Goal: Information Seeking & Learning: Understand process/instructions

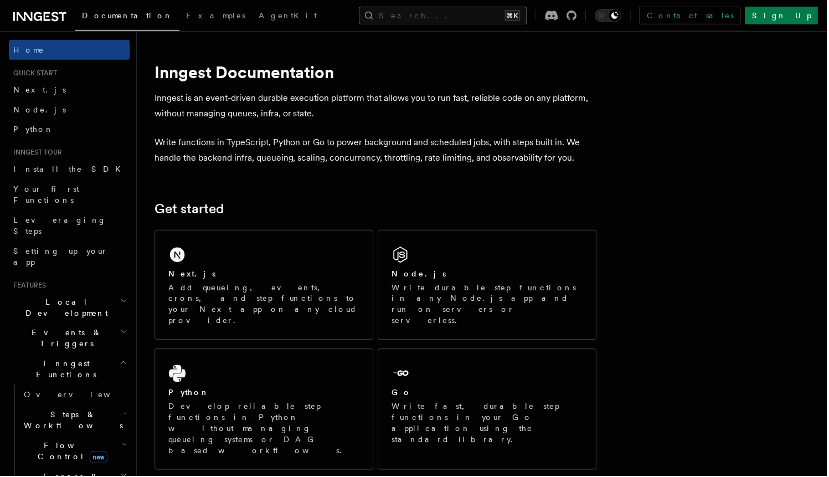
click at [455, 15] on button "Search... ⌘K" at bounding box center [444, 16] width 168 height 18
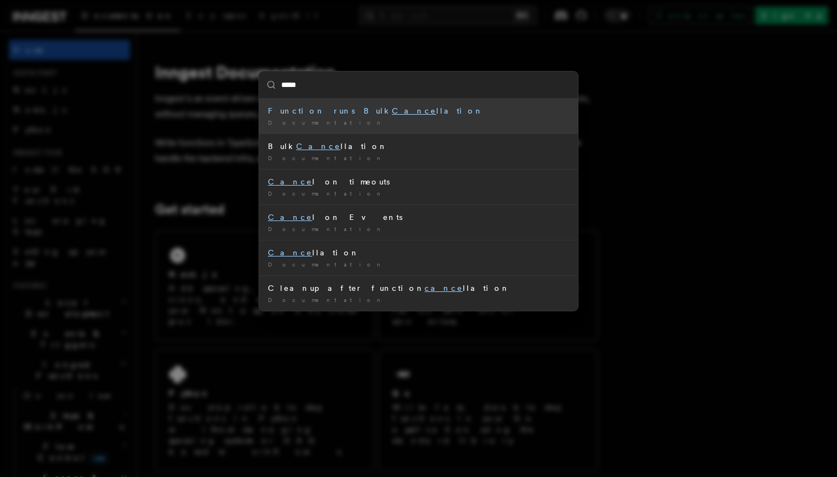
type input "******"
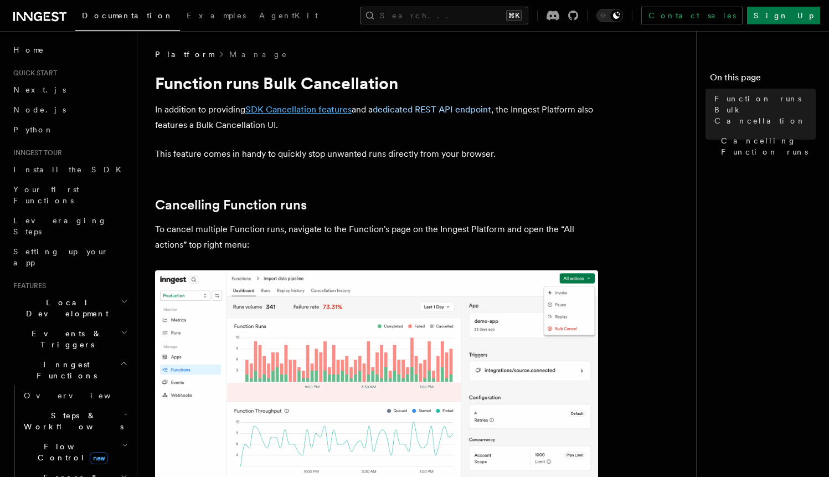
click at [322, 109] on link "SDK Cancellation features" at bounding box center [298, 109] width 106 height 11
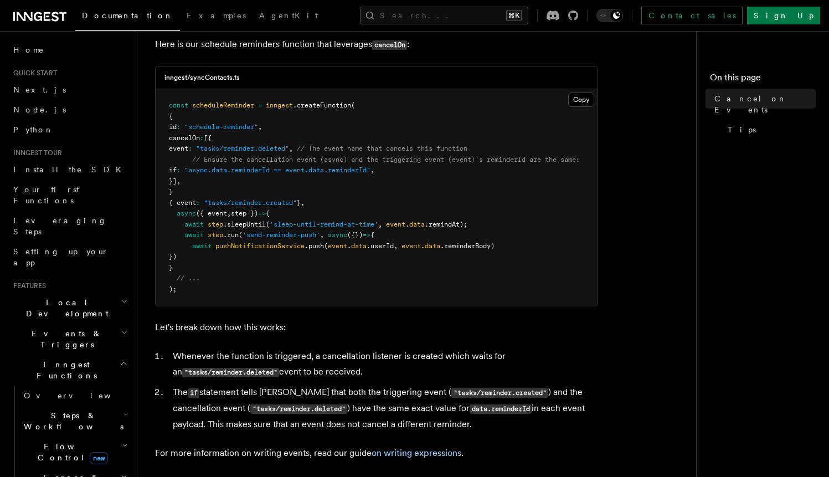
scroll to position [204, 0]
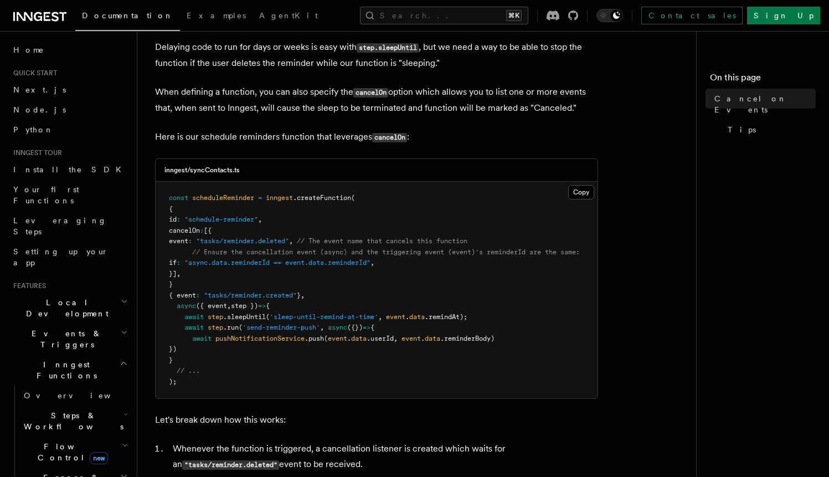
click at [177, 276] on span "}]" at bounding box center [173, 274] width 8 height 8
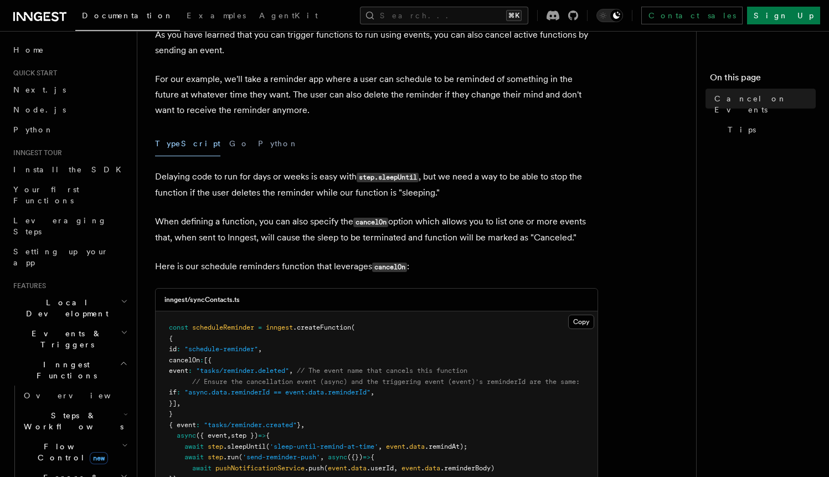
scroll to position [71, 0]
